Goal: Task Accomplishment & Management: Use online tool/utility

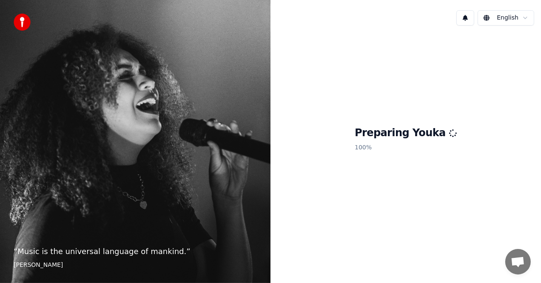
click at [197, 137] on div "“ Music is the universal language of mankind. ” Henry Wadsworth Longfellow" at bounding box center [135, 141] width 271 height 283
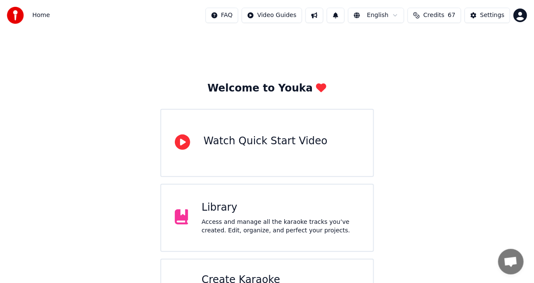
click at [234, 208] on div "Library" at bounding box center [281, 208] width 158 height 14
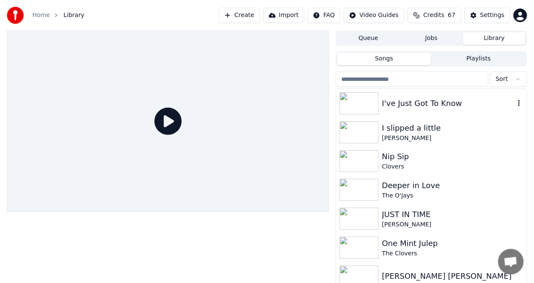
click at [401, 105] on div "I've Just Got To Know" at bounding box center [448, 103] width 133 height 12
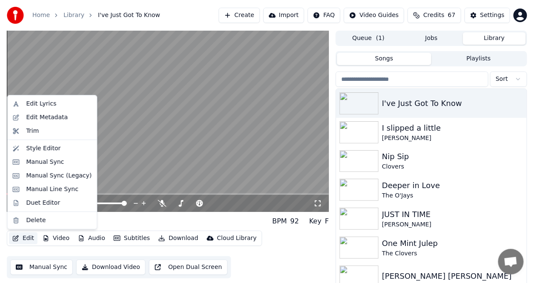
click at [33, 236] on button "Edit" at bounding box center [23, 238] width 29 height 12
click at [29, 237] on button "Edit" at bounding box center [23, 238] width 29 height 12
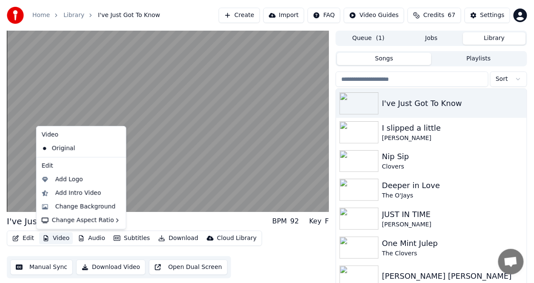
click at [62, 236] on button "Video" at bounding box center [56, 238] width 34 height 12
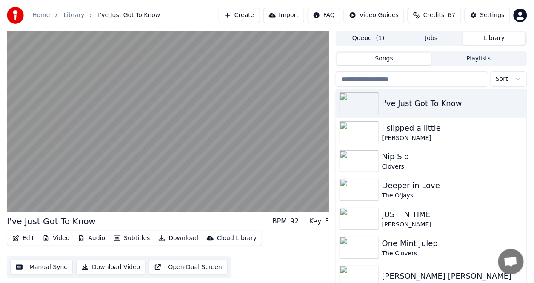
click at [62, 236] on button "Video" at bounding box center [56, 238] width 34 height 12
click at [123, 239] on button "Subtitles" at bounding box center [131, 238] width 43 height 12
click at [127, 239] on button "Subtitles" at bounding box center [131, 238] width 43 height 12
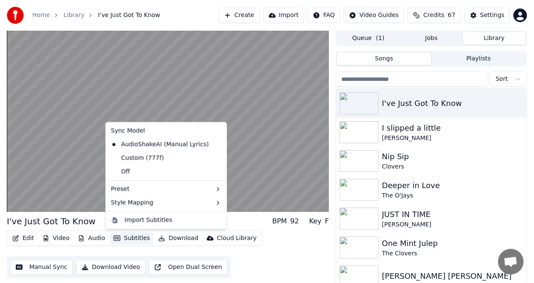
click at [127, 239] on button "Subtitles" at bounding box center [131, 238] width 43 height 12
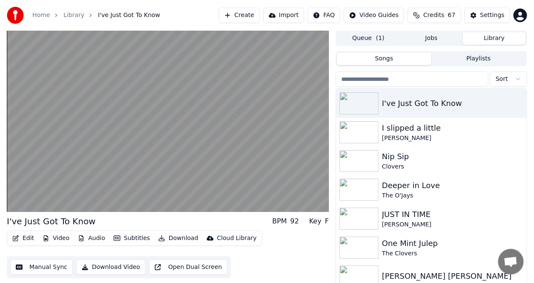
click at [127, 238] on button "Subtitles" at bounding box center [131, 238] width 43 height 12
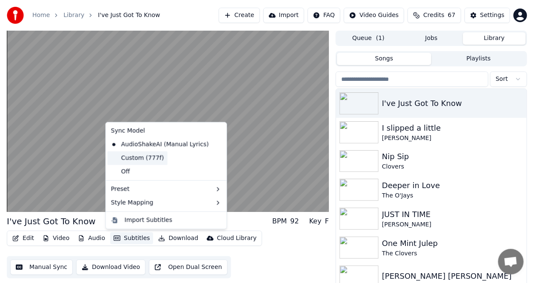
click at [133, 154] on div "Custom (777f)" at bounding box center [138, 159] width 60 height 14
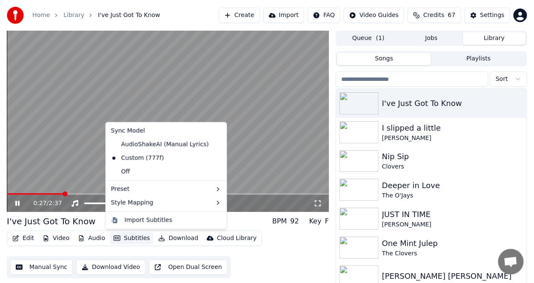
click at [129, 239] on button "Subtitles" at bounding box center [131, 238] width 43 height 12
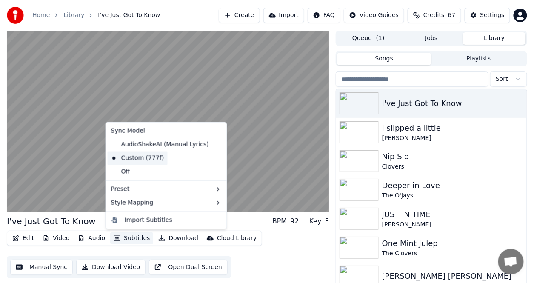
click at [131, 159] on div "Custom (777f)" at bounding box center [138, 159] width 60 height 14
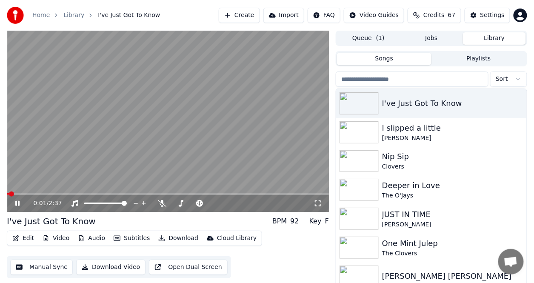
click at [8, 194] on span at bounding box center [8, 194] width 2 height 2
click at [12, 193] on span at bounding box center [12, 194] width 5 height 5
click at [16, 193] on span at bounding box center [18, 194] width 5 height 5
click at [10, 193] on span at bounding box center [11, 194] width 9 height 2
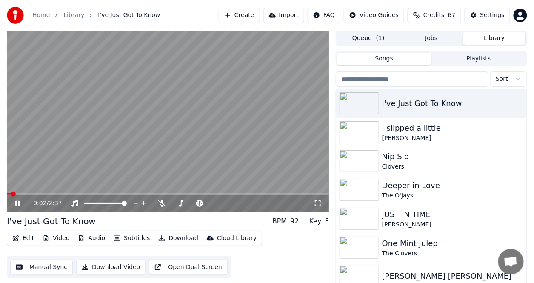
click at [8, 192] on video at bounding box center [168, 121] width 322 height 181
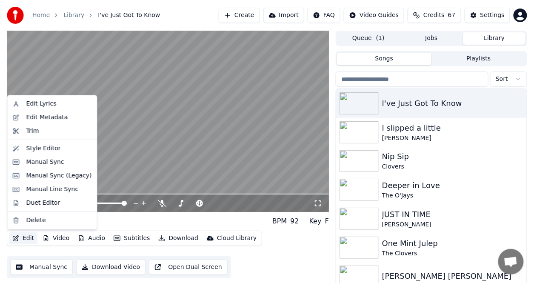
click at [23, 236] on button "Edit" at bounding box center [23, 238] width 29 height 12
click at [41, 103] on div "Edit Lyrics" at bounding box center [41, 104] width 30 height 9
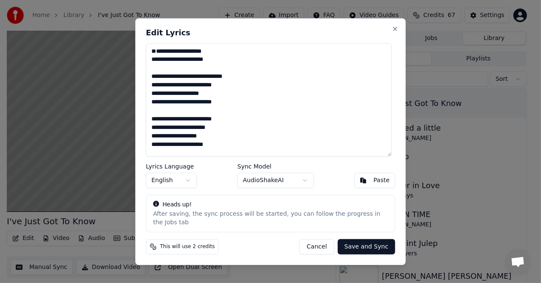
click at [152, 55] on textarea "**********" at bounding box center [269, 99] width 246 height 113
click at [395, 31] on button "Close" at bounding box center [395, 28] width 7 height 7
type textarea "**********"
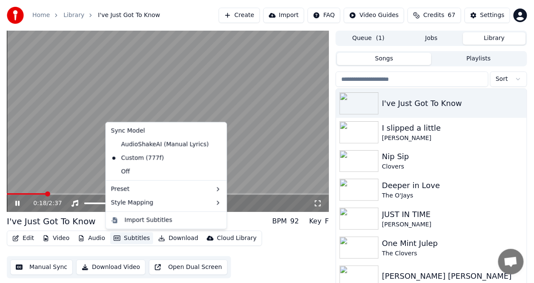
click at [135, 237] on button "Subtitles" at bounding box center [131, 238] width 43 height 12
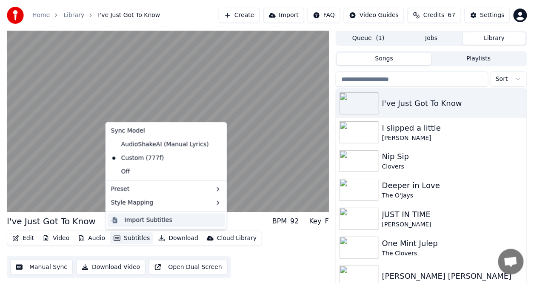
click at [137, 221] on div "Import Subtitles" at bounding box center [149, 220] width 48 height 9
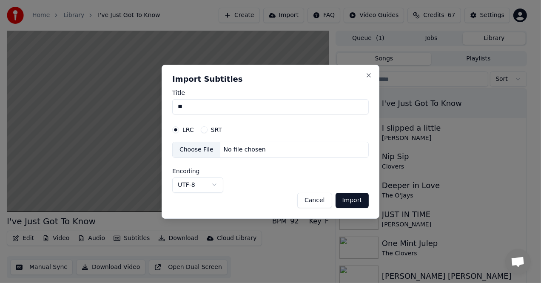
type input "*"
click at [256, 113] on input "**********" at bounding box center [270, 106] width 197 height 15
click at [199, 154] on div "Choose File" at bounding box center [197, 149] width 48 height 15
click at [369, 76] on button "Close" at bounding box center [369, 75] width 7 height 7
type input "**********"
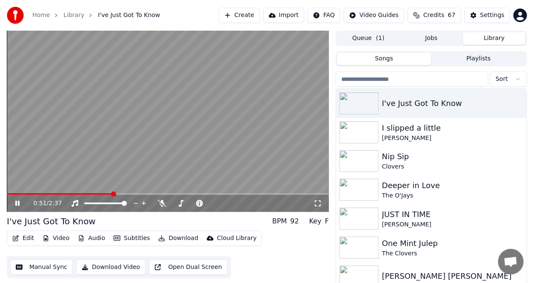
click at [137, 240] on button "Subtitles" at bounding box center [131, 238] width 43 height 12
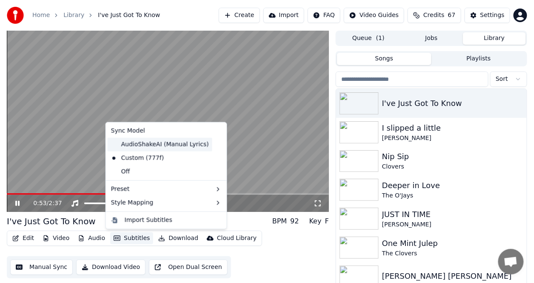
click at [149, 150] on div "AudioShakeAI (Manual Lyrics)" at bounding box center [160, 145] width 105 height 14
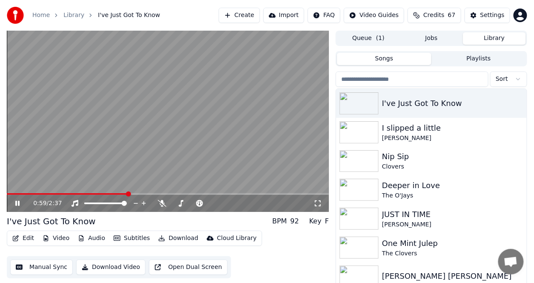
click at [128, 193] on span at bounding box center [128, 194] width 5 height 5
click at [17, 200] on icon at bounding box center [24, 203] width 20 height 7
click at [8, 194] on div "0:59 / 2:37" at bounding box center [168, 202] width 322 height 19
click at [8, 194] on span at bounding box center [68, 194] width 123 height 2
click at [8, 194] on span at bounding box center [8, 194] width 2 height 2
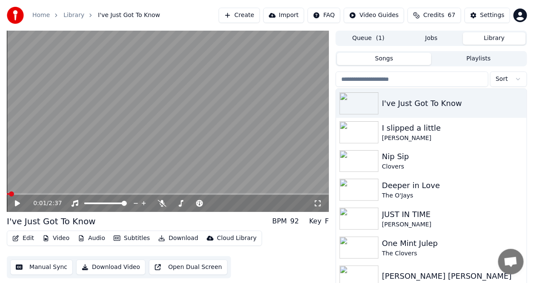
click at [8, 194] on span at bounding box center [8, 194] width 2 height 2
click at [7, 194] on span at bounding box center [9, 194] width 5 height 5
click at [5, 194] on div "0:00 / 2:37 I've Just Got To Know BPM 92 Key F Edit Video Audio Subtitles Downl…" at bounding box center [267, 166] width 534 height 270
click at [21, 202] on icon at bounding box center [24, 203] width 20 height 7
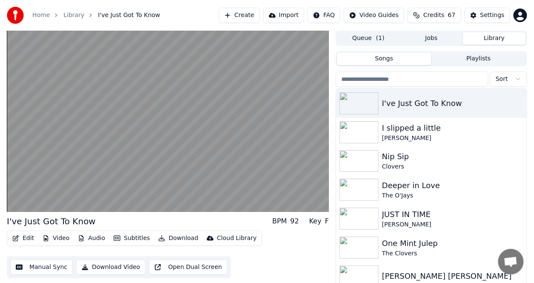
click at [130, 238] on button "Subtitles" at bounding box center [131, 238] width 43 height 12
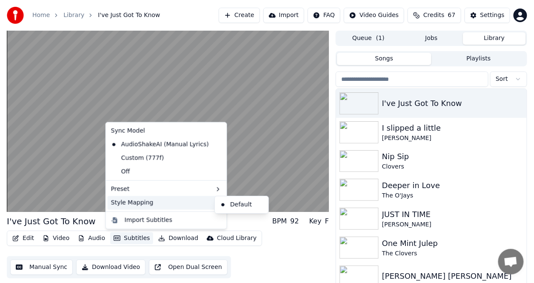
click at [129, 203] on div "Style Mapping" at bounding box center [166, 203] width 117 height 14
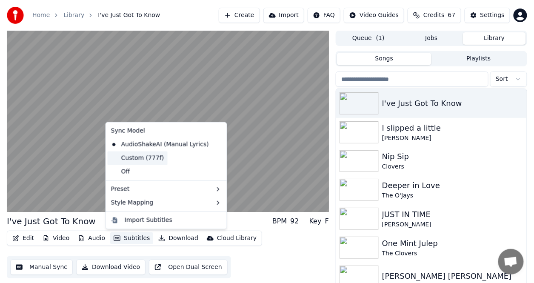
click at [128, 159] on div "Custom (777f)" at bounding box center [138, 159] width 60 height 14
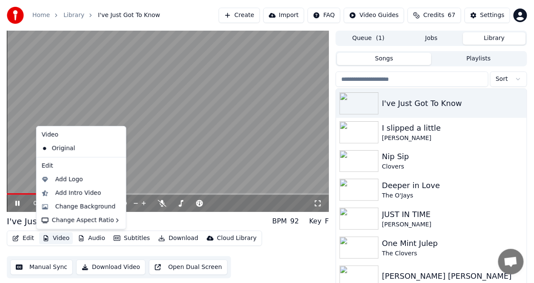
click at [57, 236] on button "Video" at bounding box center [56, 238] width 34 height 12
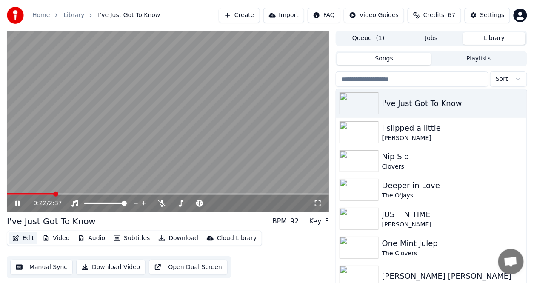
click at [19, 237] on icon "button" at bounding box center [15, 238] width 7 height 6
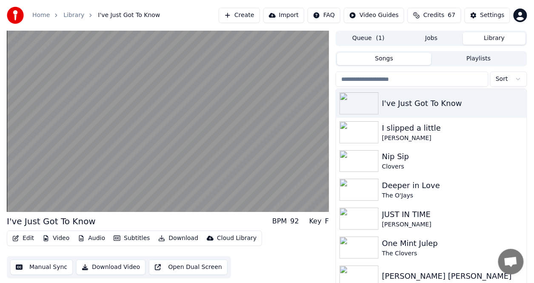
click at [21, 237] on button "Edit" at bounding box center [23, 238] width 29 height 12
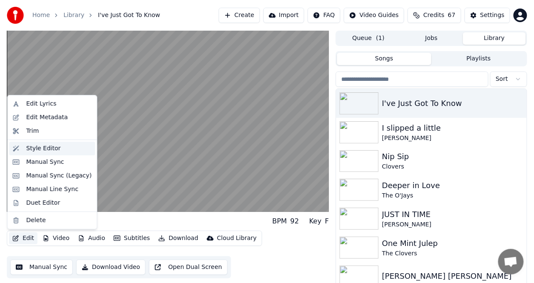
click at [48, 146] on div "Style Editor" at bounding box center [43, 148] width 34 height 9
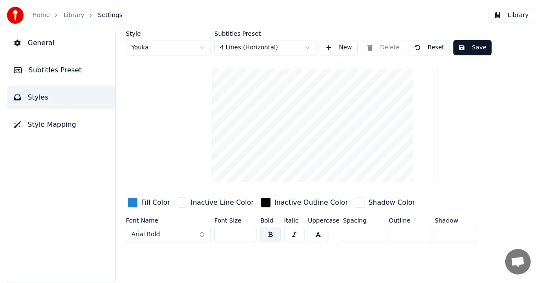
click at [56, 125] on span "Style Mapping" at bounding box center [52, 125] width 49 height 10
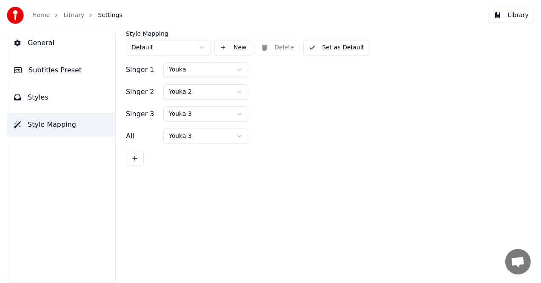
click at [51, 70] on span "Subtitles Preset" at bounding box center [55, 70] width 53 height 10
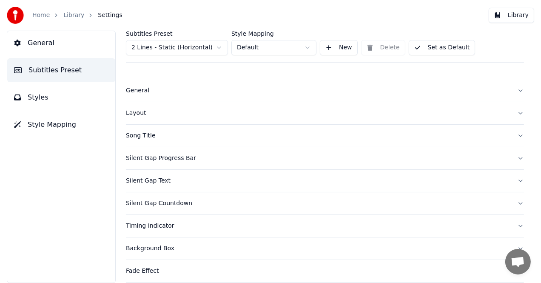
click at [139, 132] on div "Song Title" at bounding box center [318, 136] width 385 height 9
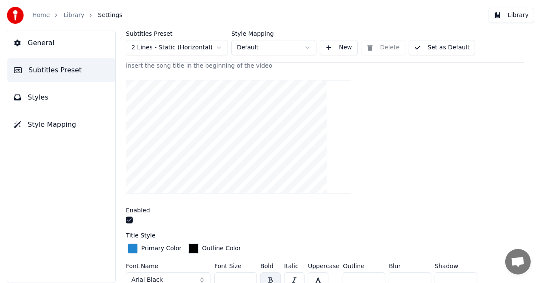
scroll to position [128, 0]
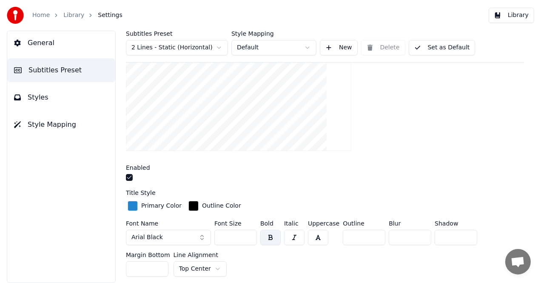
click at [132, 177] on button "button" at bounding box center [129, 177] width 7 height 7
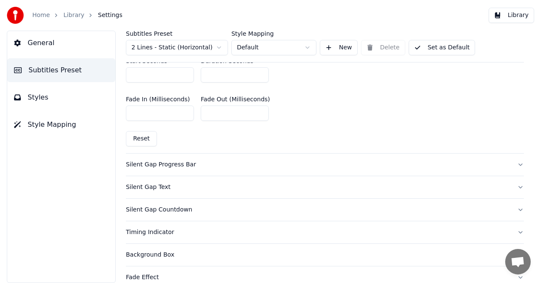
scroll to position [474, 0]
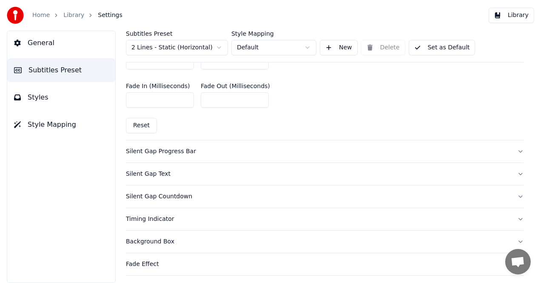
click at [157, 172] on div "Silent Gap Text" at bounding box center [318, 174] width 385 height 9
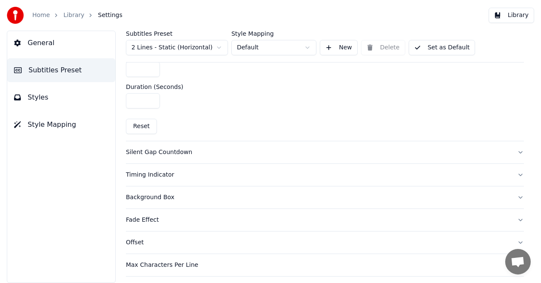
scroll to position [403, 0]
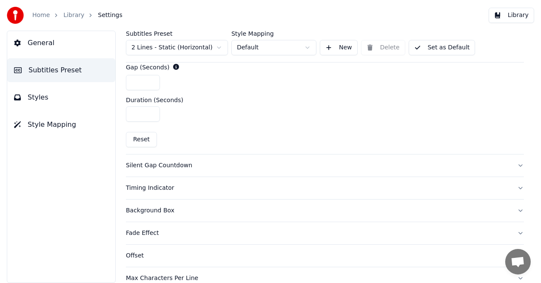
click at [169, 163] on div "Silent Gap Countdown" at bounding box center [318, 165] width 385 height 9
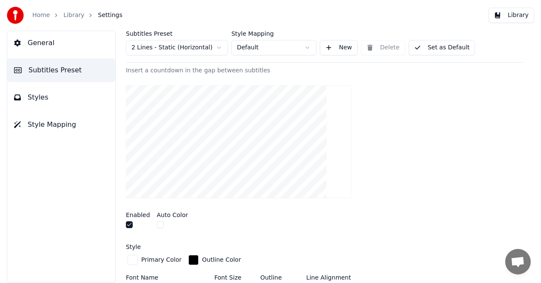
scroll to position [63, 0]
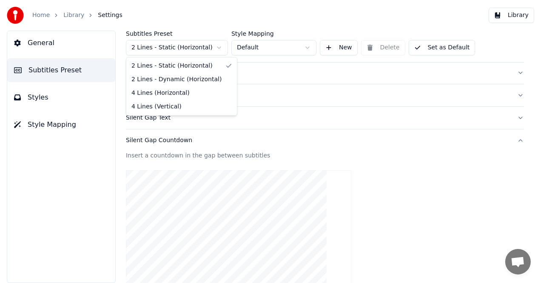
click at [219, 47] on html "Home Library Settings Library General Subtitles Preset Styles Style Mapping Sub…" at bounding box center [270, 141] width 541 height 283
click at [315, 71] on html "Home Library Settings Library General Subtitles Preset Styles Style Mapping Sub…" at bounding box center [270, 141] width 541 height 283
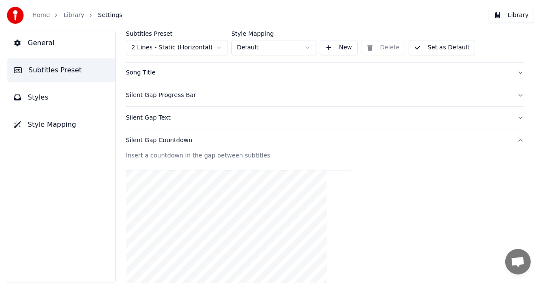
click at [68, 90] on button "Styles" at bounding box center [61, 98] width 108 height 24
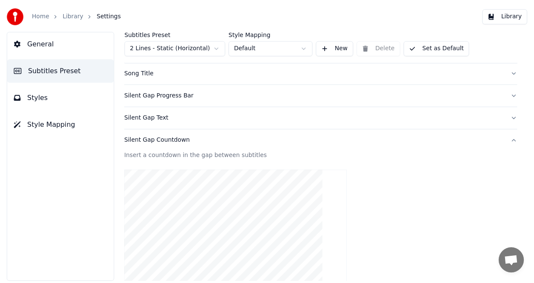
scroll to position [0, 0]
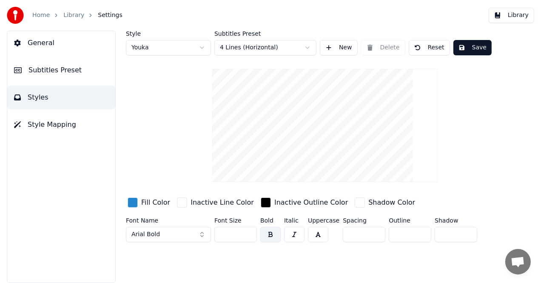
click at [459, 47] on button "Save" at bounding box center [473, 47] width 38 height 15
click at [462, 48] on button "Done" at bounding box center [474, 47] width 40 height 15
click at [15, 25] on div "Home Library Settings Library" at bounding box center [270, 15] width 541 height 31
click at [15, 23] on img at bounding box center [15, 15] width 17 height 17
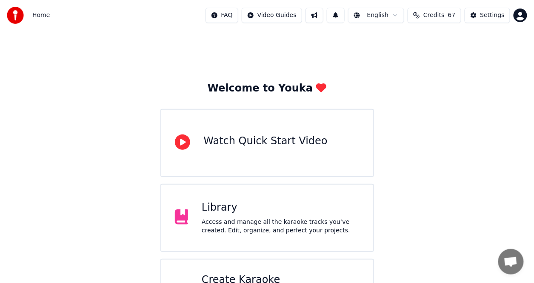
click at [197, 198] on div "Library Access and manage all the karaoke tracks you’ve created. Edit, organize…" at bounding box center [267, 218] width 214 height 68
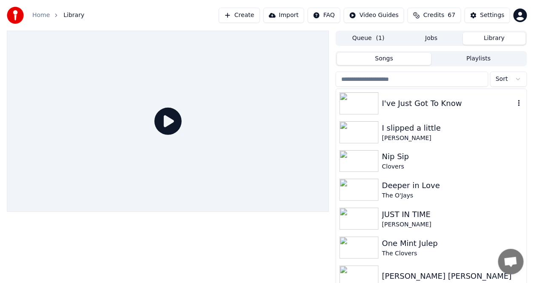
click at [444, 96] on div "I've Just Got To Know" at bounding box center [431, 103] width 191 height 29
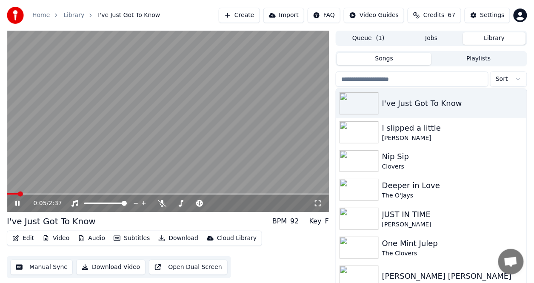
click at [50, 239] on button "Video" at bounding box center [56, 238] width 34 height 12
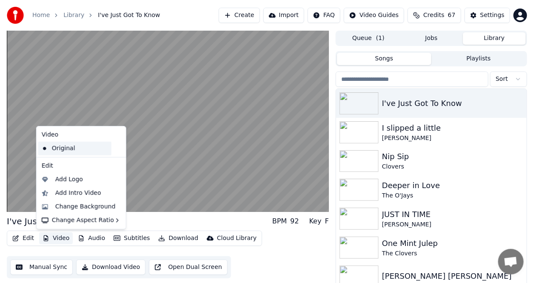
click at [66, 150] on div "Original" at bounding box center [74, 149] width 73 height 14
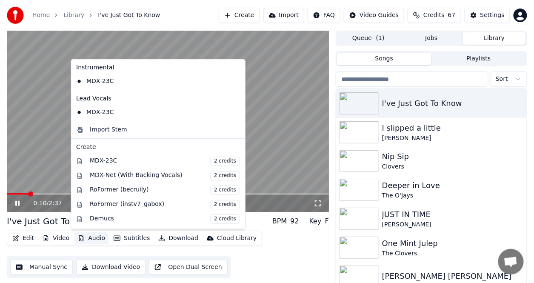
click at [88, 240] on button "Audio" at bounding box center [91, 238] width 34 height 12
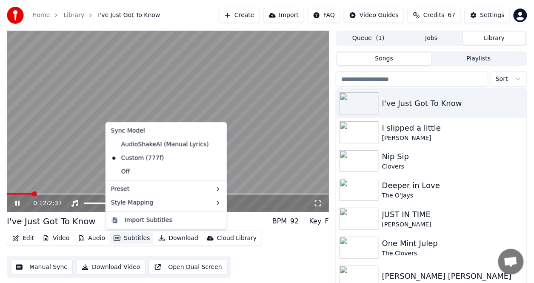
click at [123, 238] on button "Subtitles" at bounding box center [131, 238] width 43 height 12
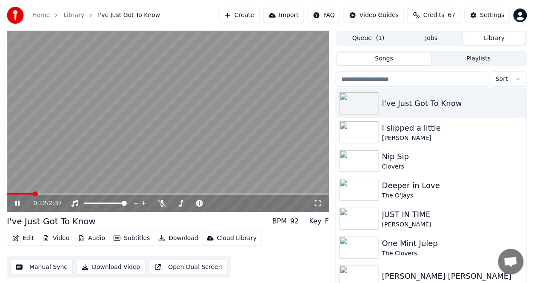
click at [123, 238] on button "Subtitles" at bounding box center [131, 238] width 43 height 12
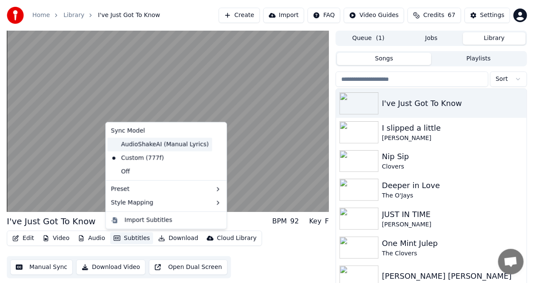
click at [134, 143] on div "AudioShakeAI (Manual Lyrics)" at bounding box center [160, 145] width 105 height 14
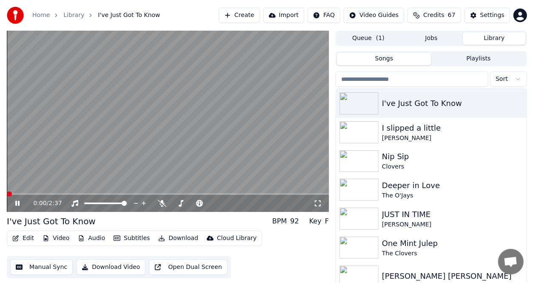
click at [7, 194] on span at bounding box center [9, 194] width 5 height 5
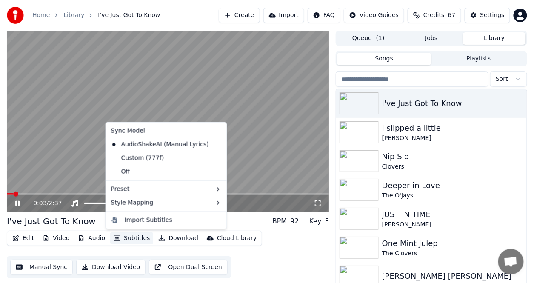
click at [142, 238] on button "Subtitles" at bounding box center [131, 238] width 43 height 12
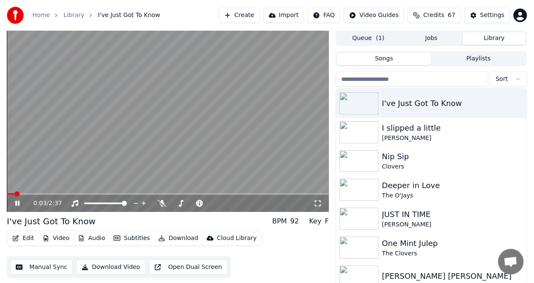
click at [142, 238] on button "Subtitles" at bounding box center [131, 238] width 43 height 12
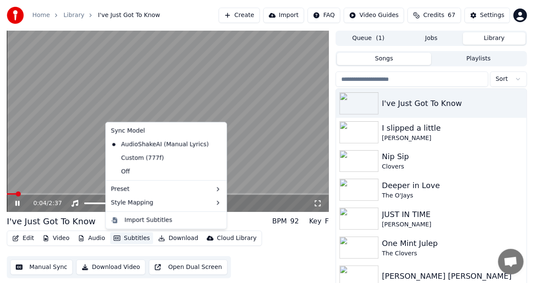
click at [142, 238] on button "Subtitles" at bounding box center [131, 238] width 43 height 12
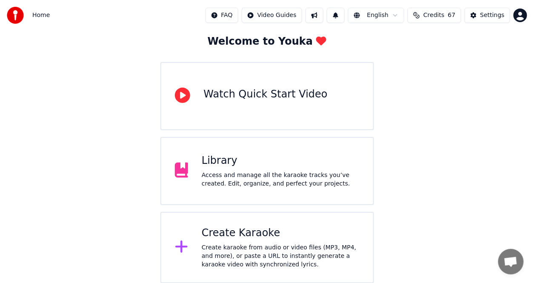
click at [249, 170] on div "Library Access and manage all the karaoke tracks you’ve created. Edit, organize…" at bounding box center [281, 171] width 158 height 34
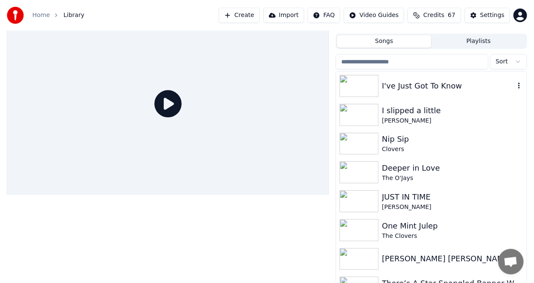
click at [386, 93] on div "I've Just Got To Know" at bounding box center [431, 86] width 191 height 29
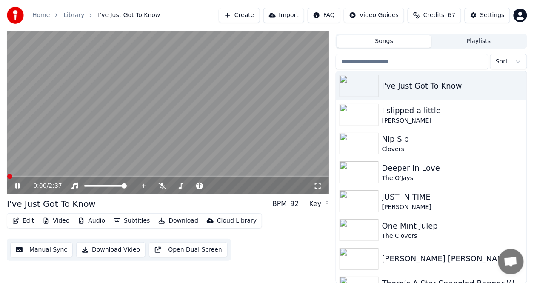
click at [130, 219] on button "Subtitles" at bounding box center [131, 221] width 43 height 12
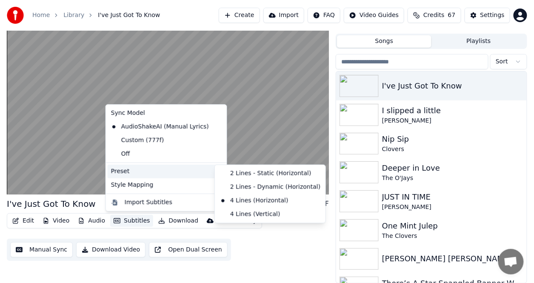
click at [123, 171] on div "Preset" at bounding box center [166, 172] width 117 height 14
click at [137, 173] on div "Preset" at bounding box center [166, 172] width 117 height 14
click at [251, 202] on div "4 Lines (Horizontal)" at bounding box center [270, 201] width 107 height 14
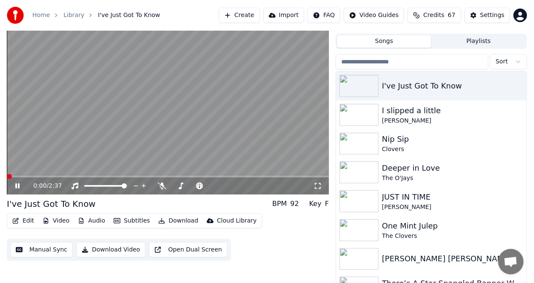
click at [7, 178] on span at bounding box center [9, 176] width 5 height 5
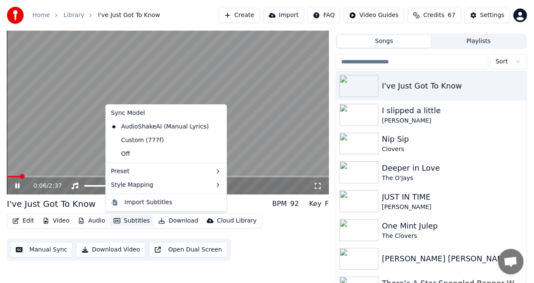
click at [142, 223] on button "Subtitles" at bounding box center [131, 221] width 43 height 12
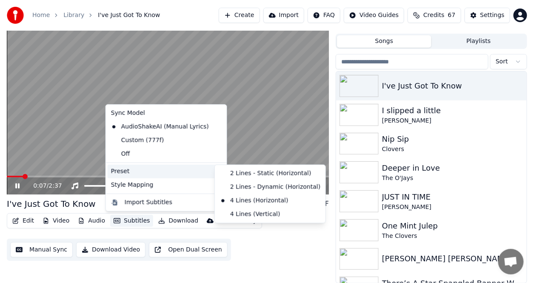
click at [136, 176] on div "Preset" at bounding box center [166, 172] width 117 height 14
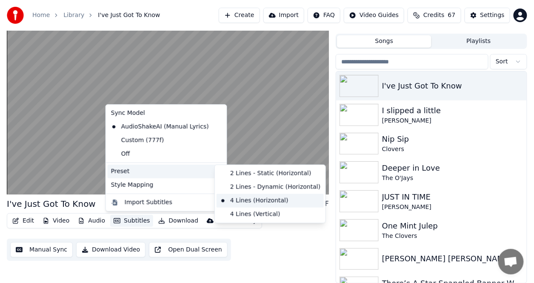
click at [244, 200] on div "4 Lines (Horizontal)" at bounding box center [270, 201] width 107 height 14
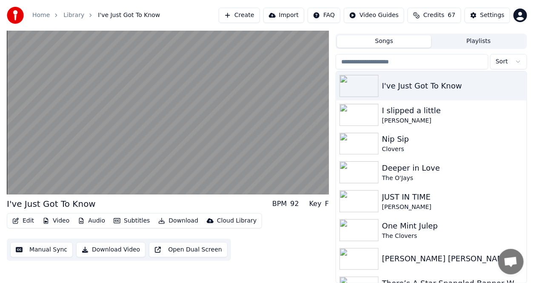
click at [133, 218] on button "Subtitles" at bounding box center [131, 221] width 43 height 12
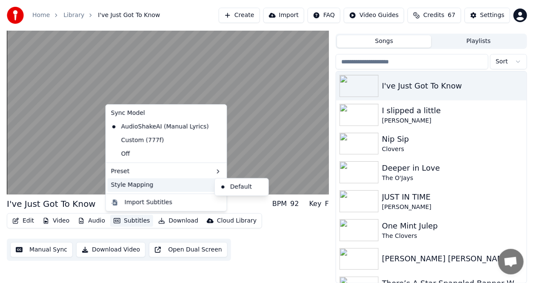
click at [132, 189] on div "Style Mapping" at bounding box center [166, 185] width 117 height 14
click at [233, 188] on div "Default" at bounding box center [242, 187] width 50 height 14
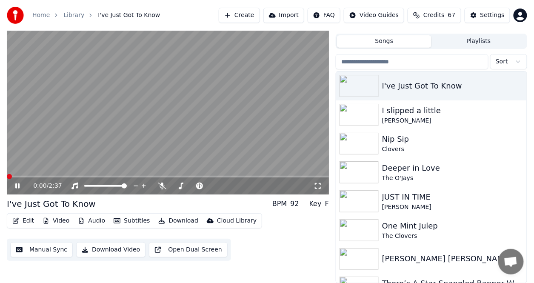
click at [7, 179] on span at bounding box center [9, 176] width 5 height 5
click at [139, 220] on button "Subtitles" at bounding box center [131, 221] width 43 height 12
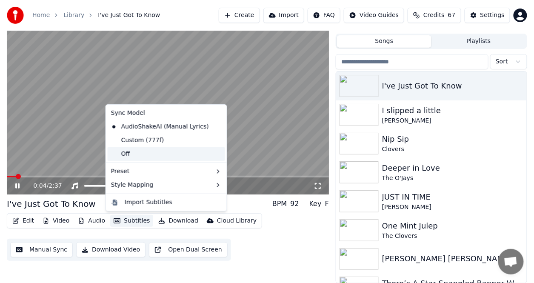
click at [138, 155] on div "Off" at bounding box center [166, 154] width 117 height 14
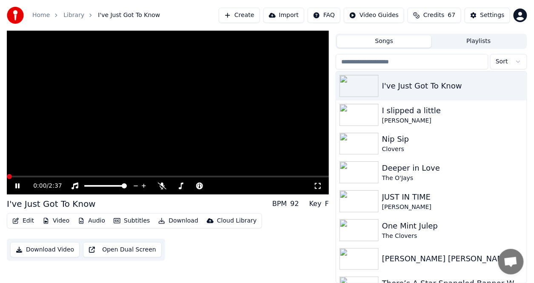
click at [7, 175] on span at bounding box center [9, 176] width 5 height 5
click at [129, 219] on button "Subtitles" at bounding box center [131, 221] width 43 height 12
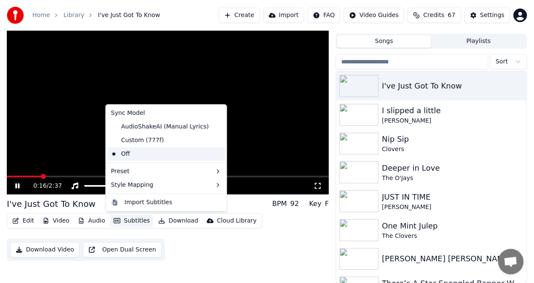
click at [128, 157] on div "Off" at bounding box center [166, 154] width 117 height 14
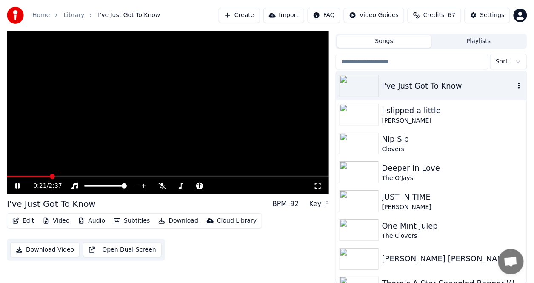
click at [407, 83] on div "I've Just Got To Know" at bounding box center [448, 86] width 133 height 12
click at [404, 85] on div "I've Just Got To Know" at bounding box center [448, 86] width 133 height 12
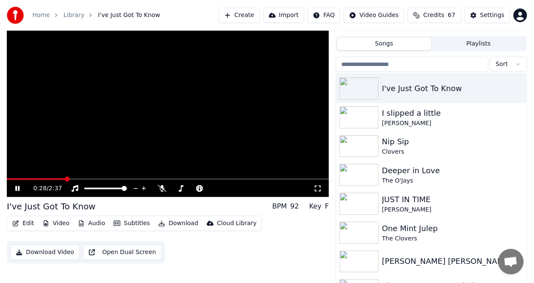
click at [453, 41] on button "Playlists" at bounding box center [479, 44] width 94 height 12
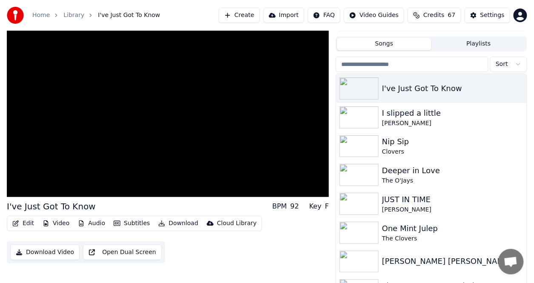
click at [397, 43] on button "Songs" at bounding box center [384, 44] width 94 height 12
click at [405, 92] on div "I've Just Got To Know" at bounding box center [448, 89] width 133 height 12
click at [402, 91] on div "I've Just Got To Know" at bounding box center [448, 89] width 133 height 12
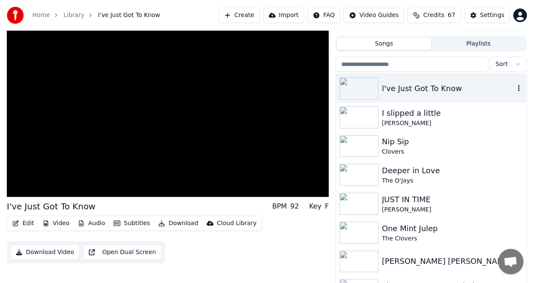
click at [405, 88] on div "I've Just Got To Know" at bounding box center [448, 89] width 133 height 12
click at [515, 86] on icon "button" at bounding box center [519, 88] width 9 height 7
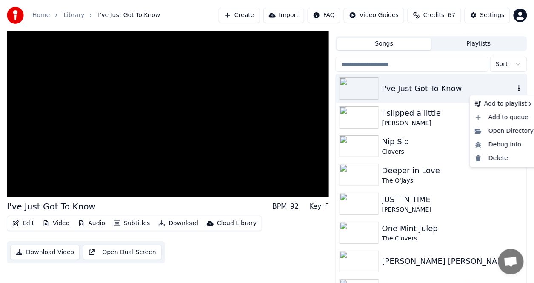
click at [515, 86] on icon "button" at bounding box center [519, 88] width 9 height 7
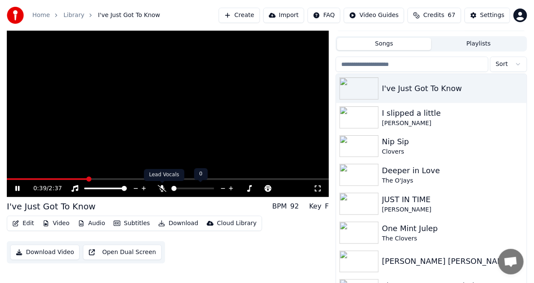
click at [165, 189] on icon at bounding box center [162, 188] width 9 height 7
click at [165, 188] on icon at bounding box center [162, 188] width 9 height 7
click at [162, 188] on icon at bounding box center [162, 188] width 9 height 7
click at [162, 186] on icon at bounding box center [162, 188] width 5 height 7
click at [132, 219] on button "Subtitles" at bounding box center [131, 223] width 43 height 12
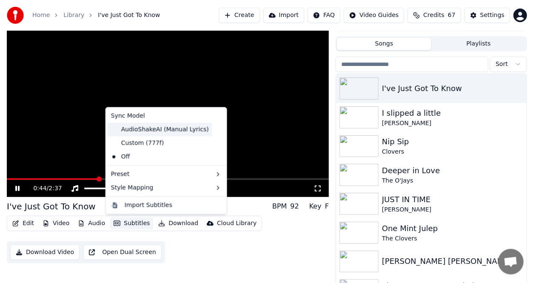
click at [140, 129] on div "AudioShakeAI (Manual Lyrics)" at bounding box center [160, 130] width 105 height 14
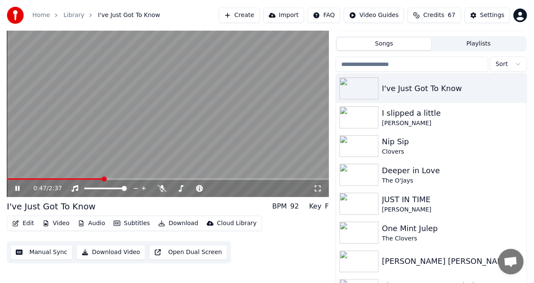
click at [104, 177] on div "0:47 / 2:37" at bounding box center [168, 106] width 322 height 181
click at [104, 177] on span at bounding box center [104, 179] width 5 height 5
click at [13, 182] on div "0:47 / 2:37" at bounding box center [168, 188] width 322 height 17
click at [10, 179] on span at bounding box center [9, 179] width 4 height 2
click at [9, 179] on span at bounding box center [11, 179] width 5 height 5
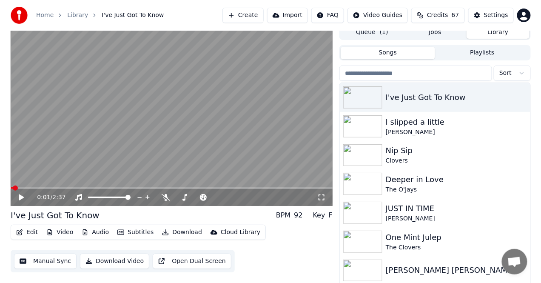
scroll to position [0, 0]
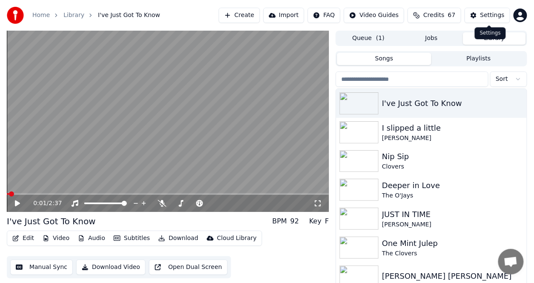
click at [497, 12] on div "Settings" at bounding box center [493, 15] width 24 height 9
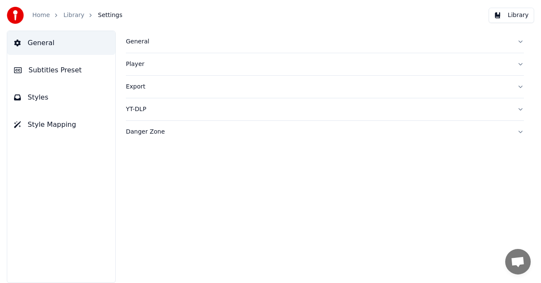
click at [497, 12] on button "Library" at bounding box center [512, 15] width 46 height 15
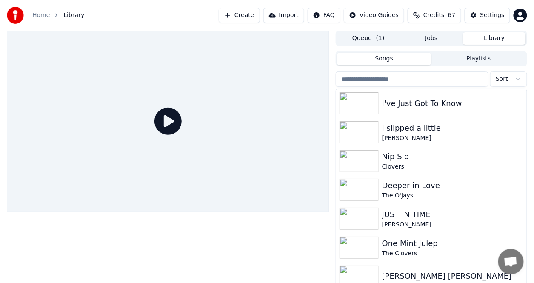
click at [497, 12] on div "Settings" at bounding box center [493, 15] width 24 height 9
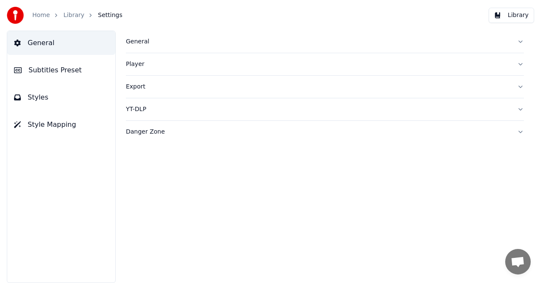
click at [138, 112] on div "YT-DLP" at bounding box center [318, 109] width 385 height 9
click at [59, 73] on span "Subtitles Preset" at bounding box center [55, 70] width 53 height 10
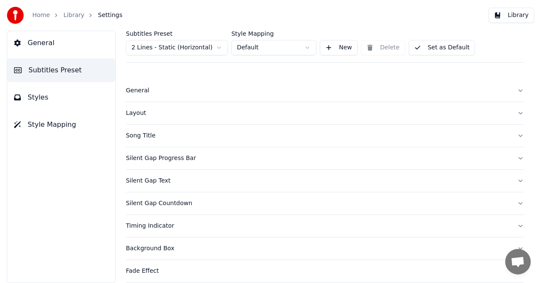
scroll to position [43, 0]
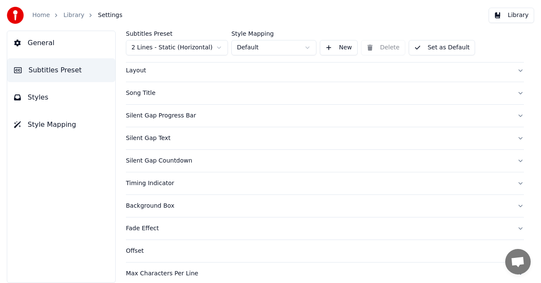
click at [149, 93] on div "Song Title" at bounding box center [318, 93] width 385 height 9
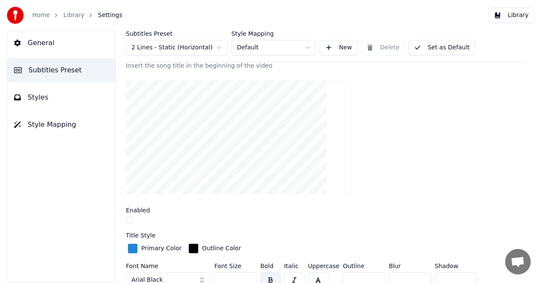
scroll to position [128, 0]
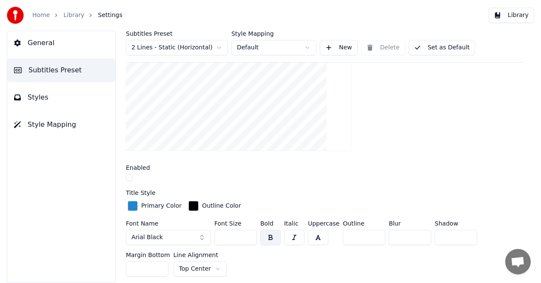
click at [132, 176] on button "button" at bounding box center [129, 177] width 7 height 7
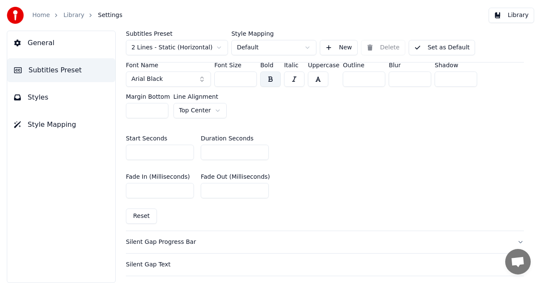
scroll to position [426, 0]
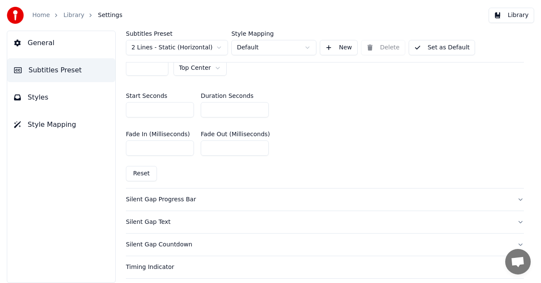
click at [138, 169] on button "Reset" at bounding box center [141, 173] width 31 height 15
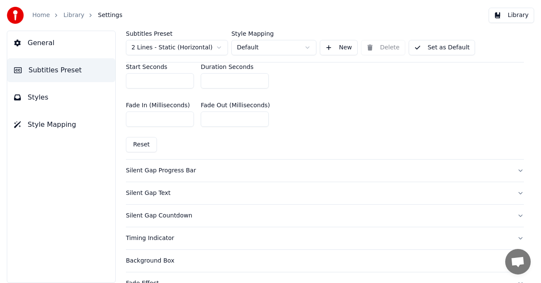
scroll to position [468, 0]
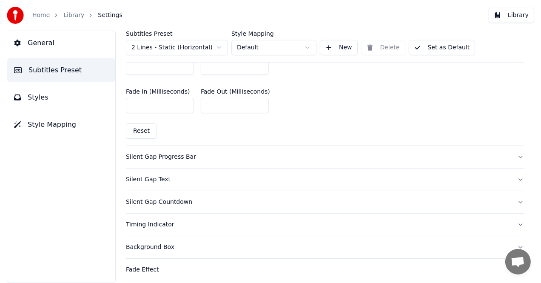
click at [163, 155] on div "Silent Gap Progress Bar" at bounding box center [318, 157] width 385 height 9
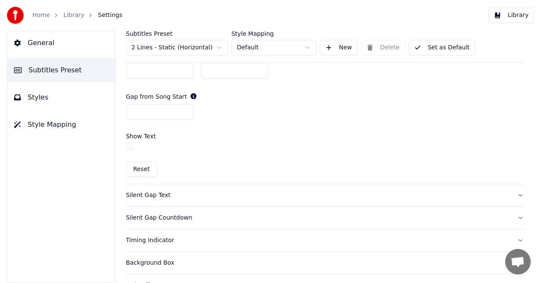
click at [202, 116] on div "Gap from Song Start *" at bounding box center [325, 106] width 398 height 41
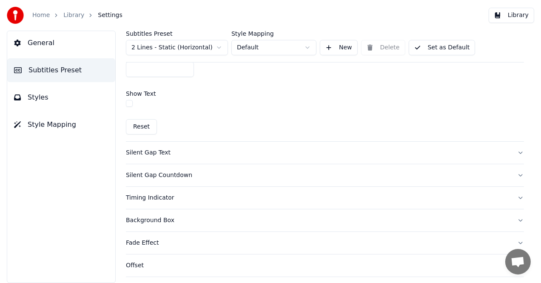
click at [167, 153] on div "Silent Gap Text" at bounding box center [318, 153] width 385 height 9
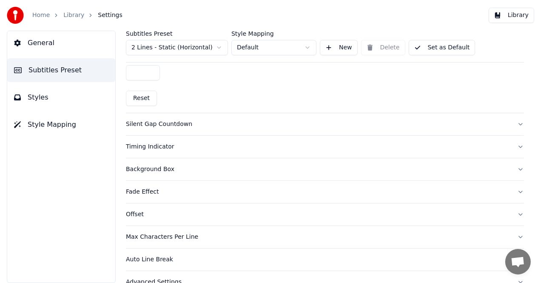
scroll to position [458, 0]
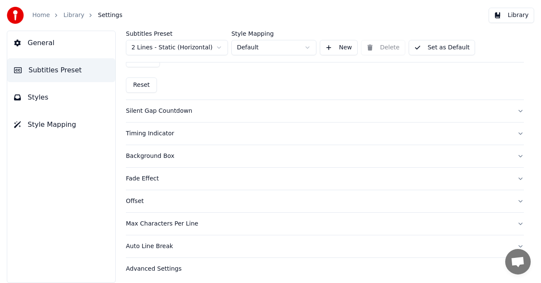
click at [172, 131] on div "Timing Indicator" at bounding box center [318, 133] width 385 height 9
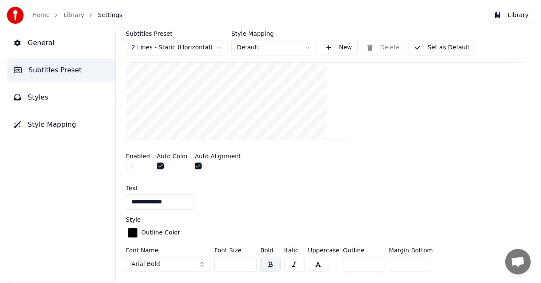
scroll to position [184, 0]
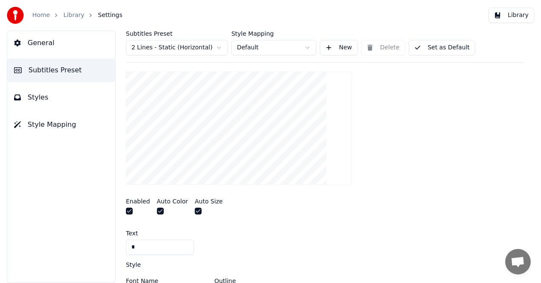
click at [54, 126] on span "Style Mapping" at bounding box center [52, 125] width 49 height 10
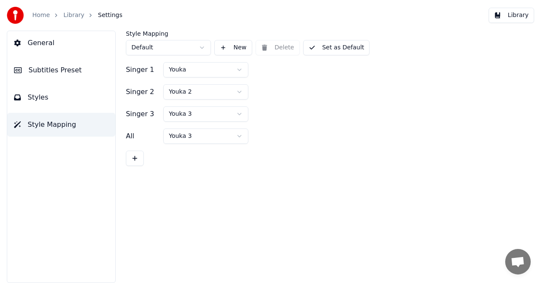
click at [56, 76] on button "Subtitles Preset" at bounding box center [61, 70] width 108 height 24
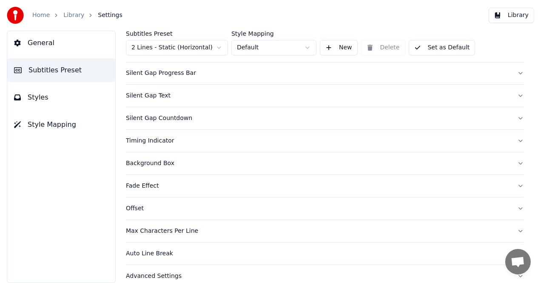
scroll to position [94, 0]
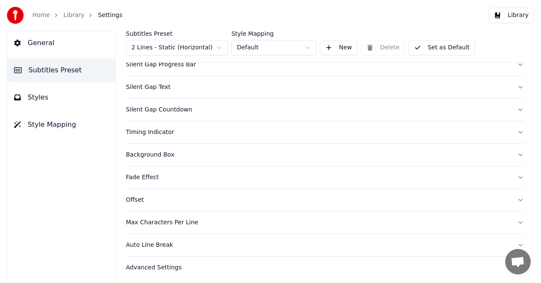
click at [154, 247] on div "Auto Line Break" at bounding box center [318, 245] width 385 height 9
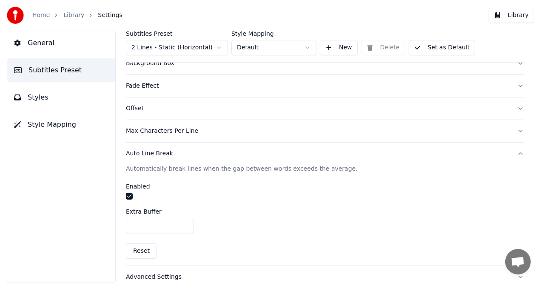
scroll to position [194, 0]
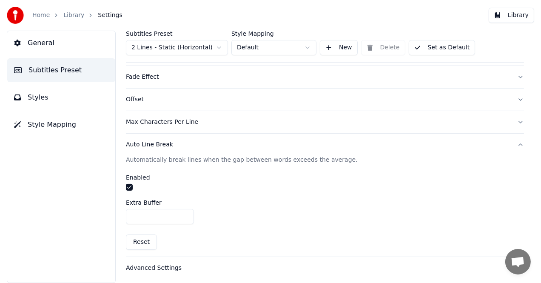
click at [172, 266] on div "Advanced Settings" at bounding box center [318, 268] width 385 height 9
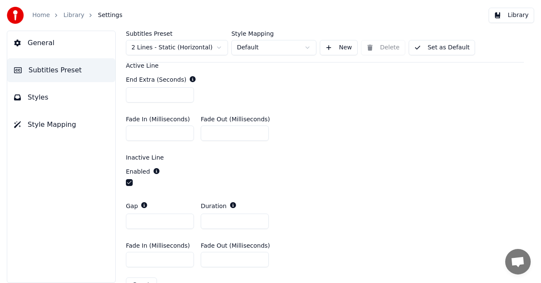
scroll to position [342, 0]
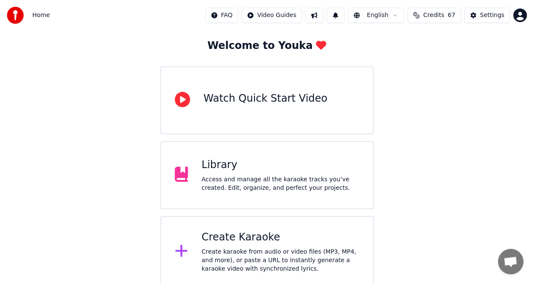
click at [283, 200] on div "Library Access and manage all the karaoke tracks you’ve created. Edit, organize…" at bounding box center [267, 175] width 214 height 68
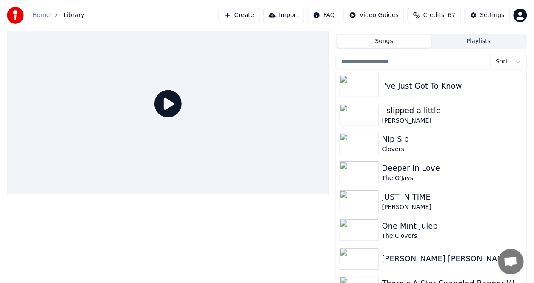
click at [11, 11] on img at bounding box center [15, 15] width 17 height 17
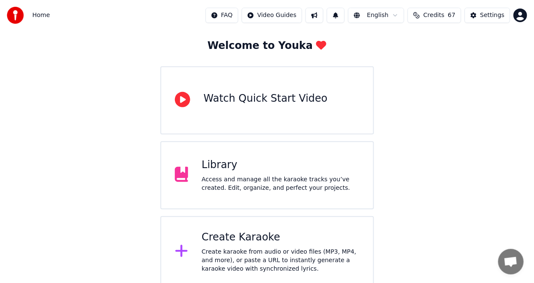
click at [246, 244] on div "Create Karaoke Create karaoke from audio or video files (MP3, MP4, and more), o…" at bounding box center [281, 252] width 158 height 43
